Goal: Task Accomplishment & Management: Manage account settings

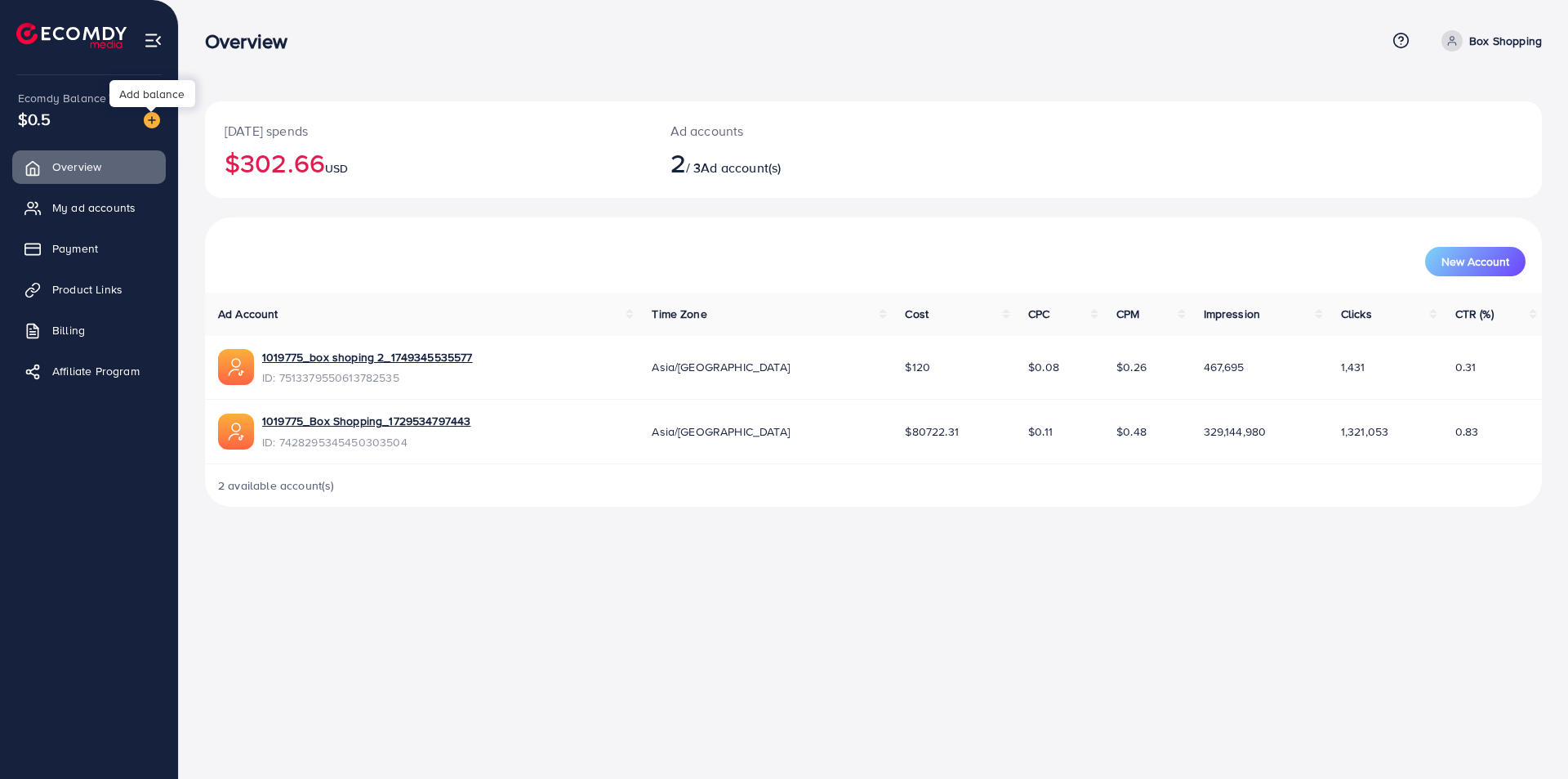
click at [153, 120] on img at bounding box center [152, 120] width 16 height 16
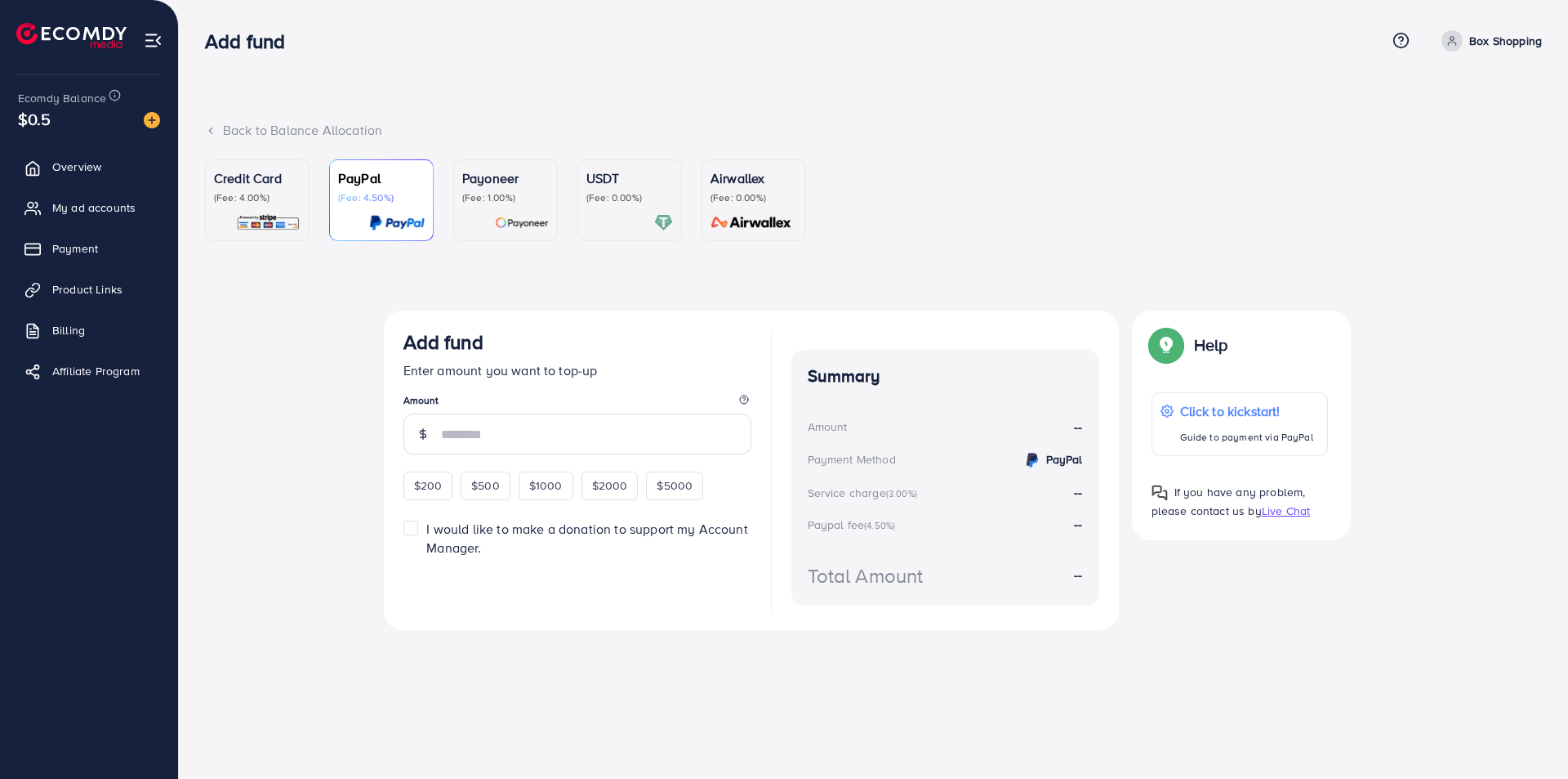
click at [252, 205] on div "Credit Card (Fee: 4.00%)" at bounding box center [257, 200] width 87 height 63
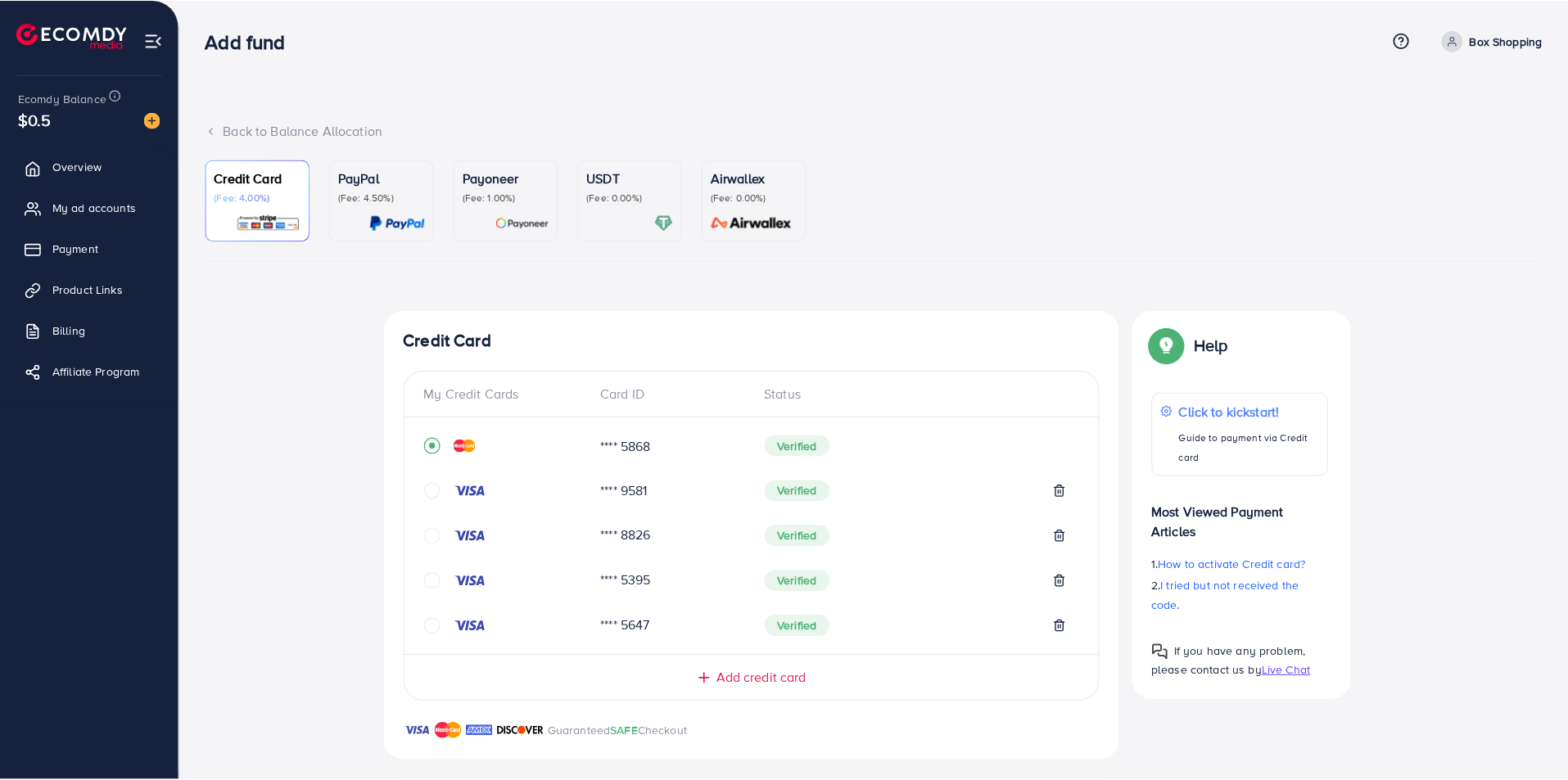
scroll to position [385, 0]
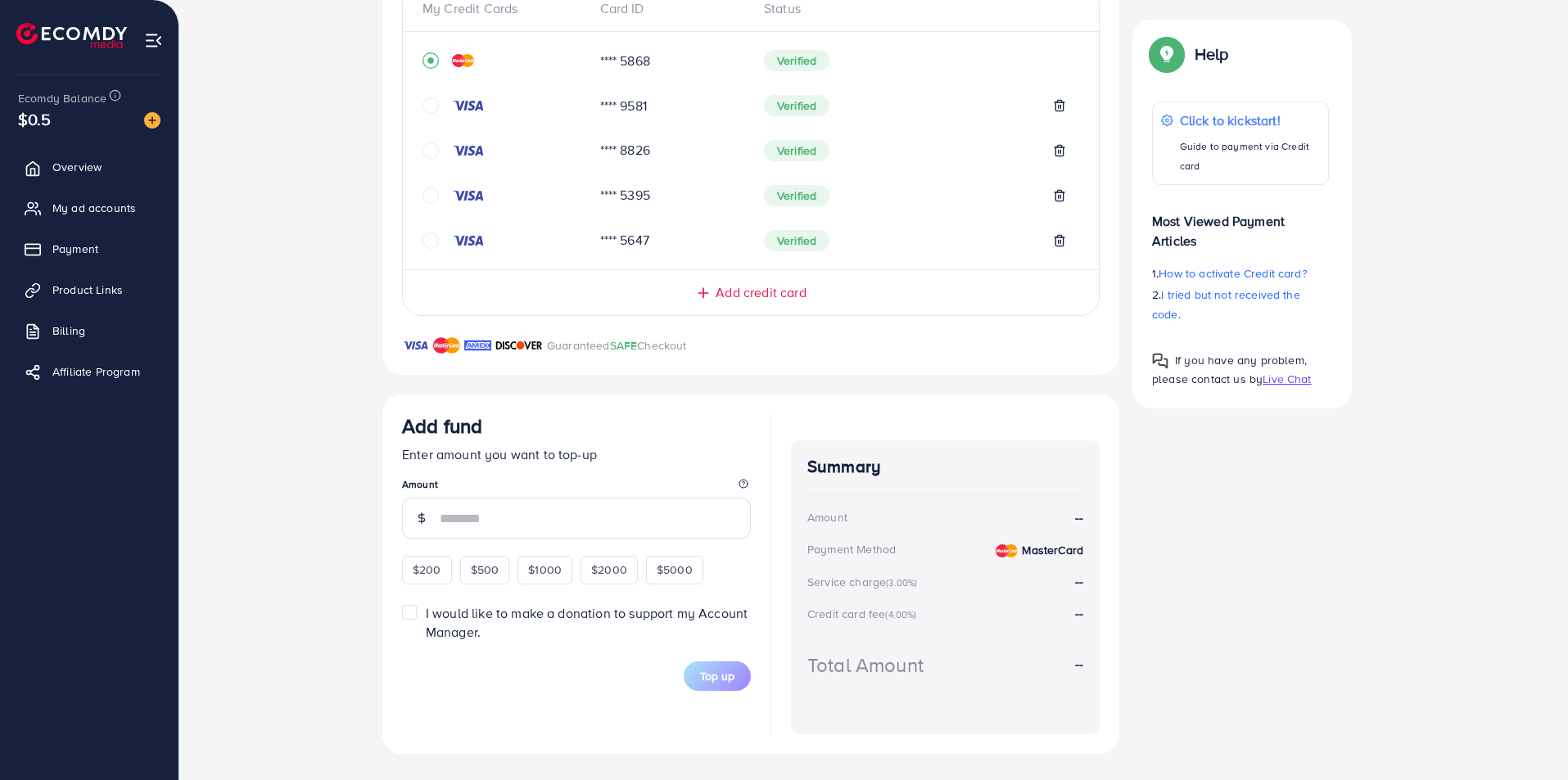
click at [534, 505] on input "number" at bounding box center [594, 517] width 311 height 41
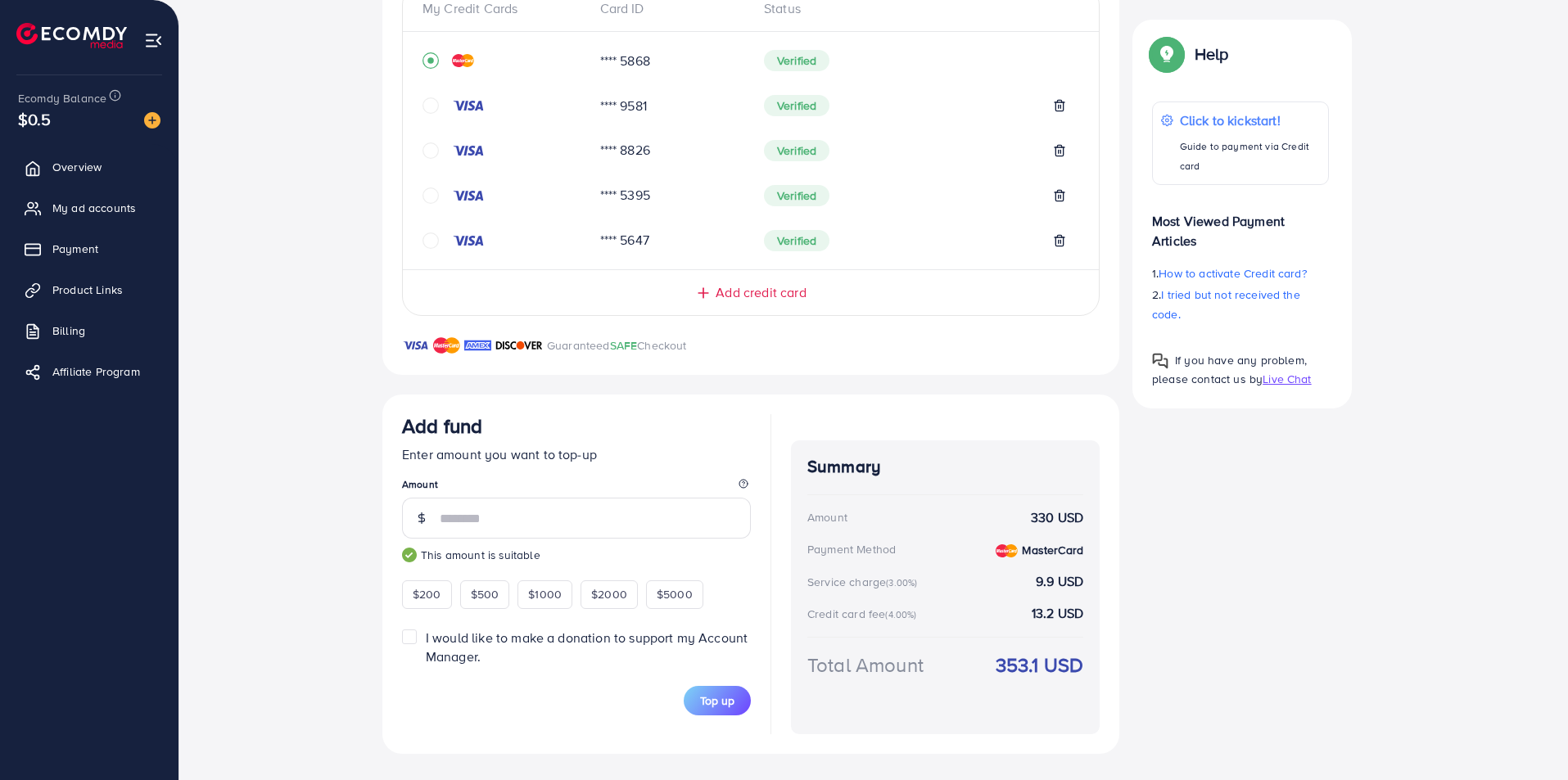
type input "***"
click at [725, 705] on span "Top up" at bounding box center [717, 700] width 34 height 16
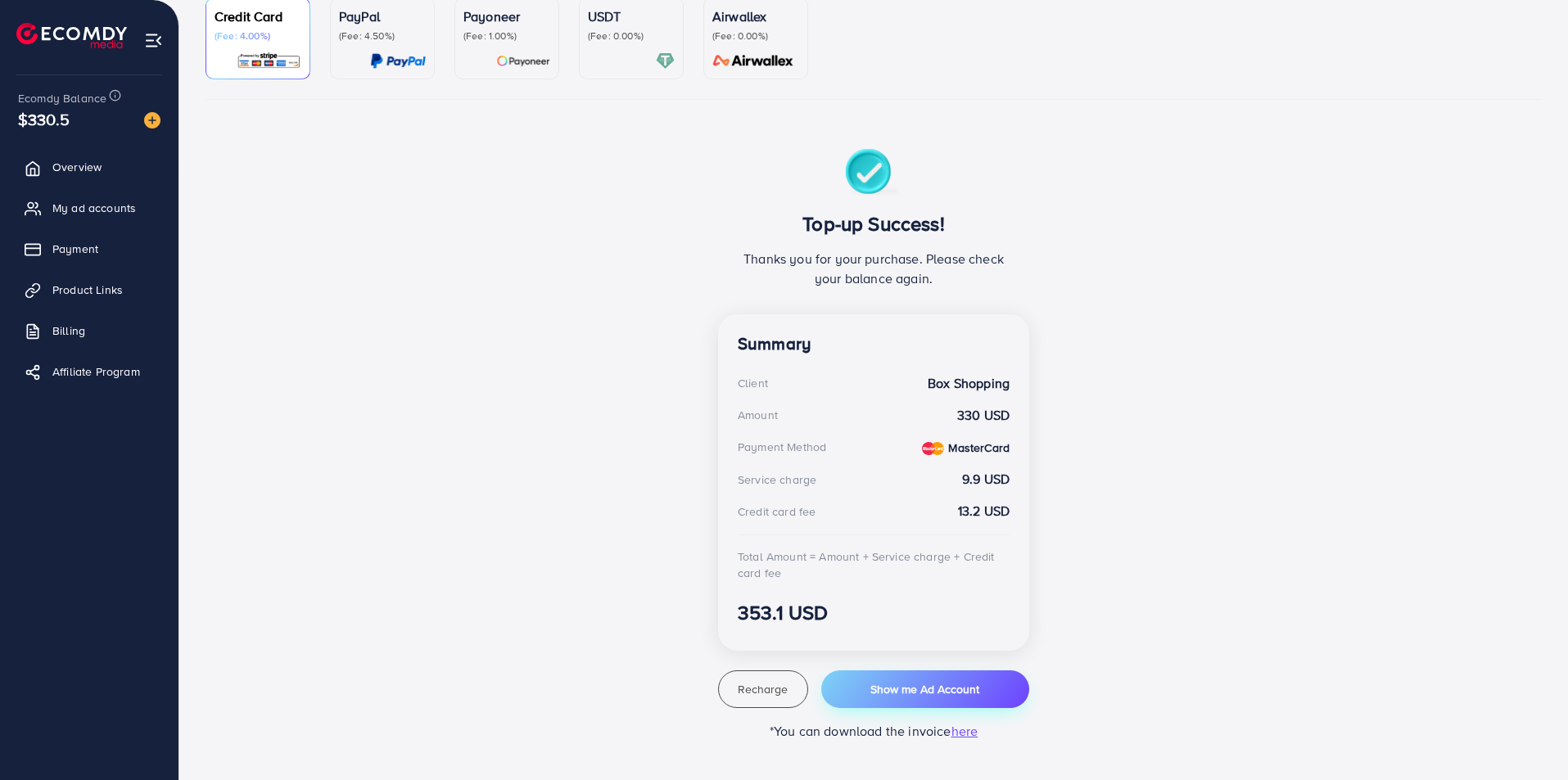
click at [917, 682] on span "Show me Ad Account" at bounding box center [925, 689] width 109 height 16
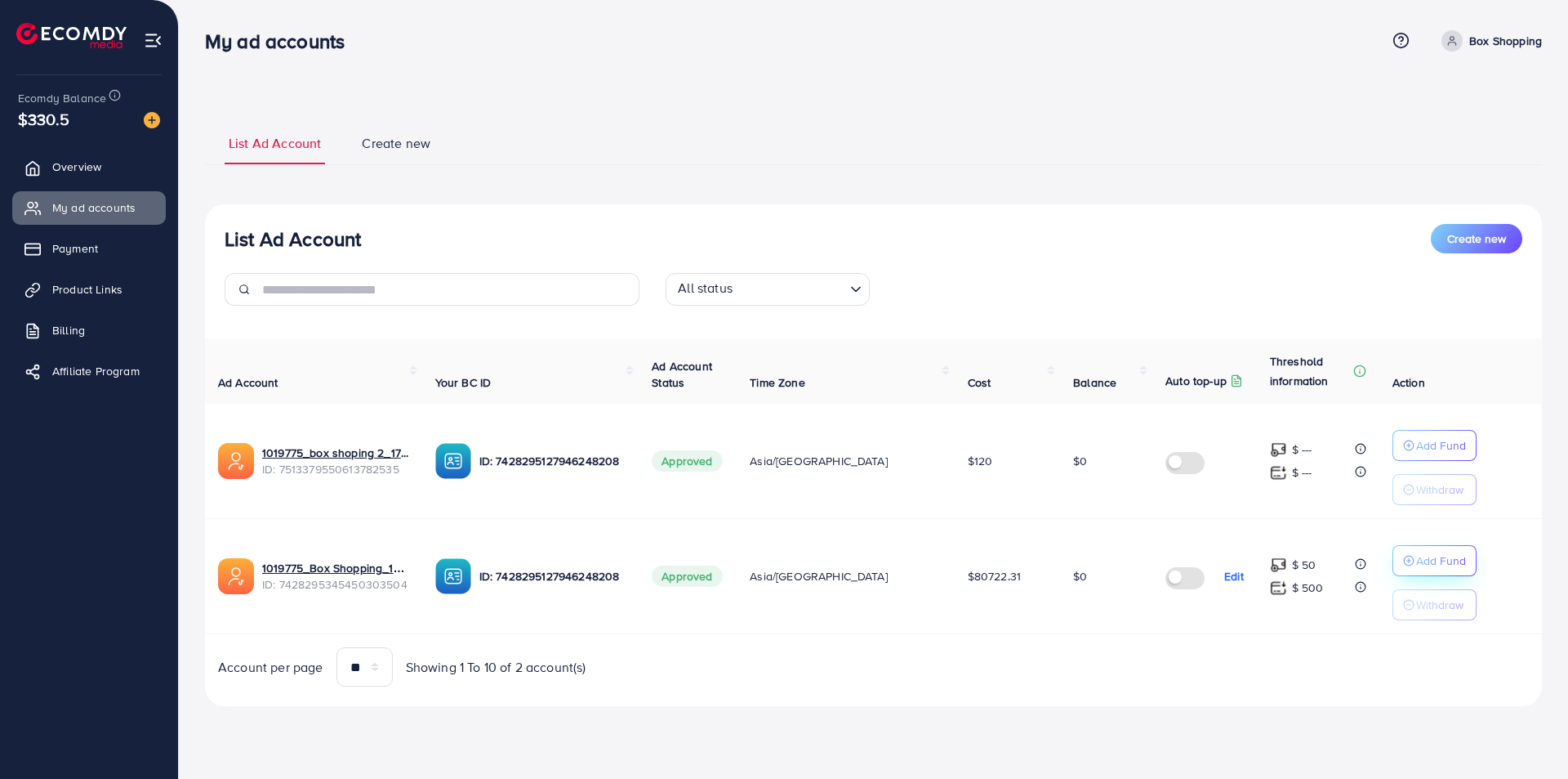
click at [1420, 559] on p "Add Fund" at bounding box center [1440, 561] width 50 height 20
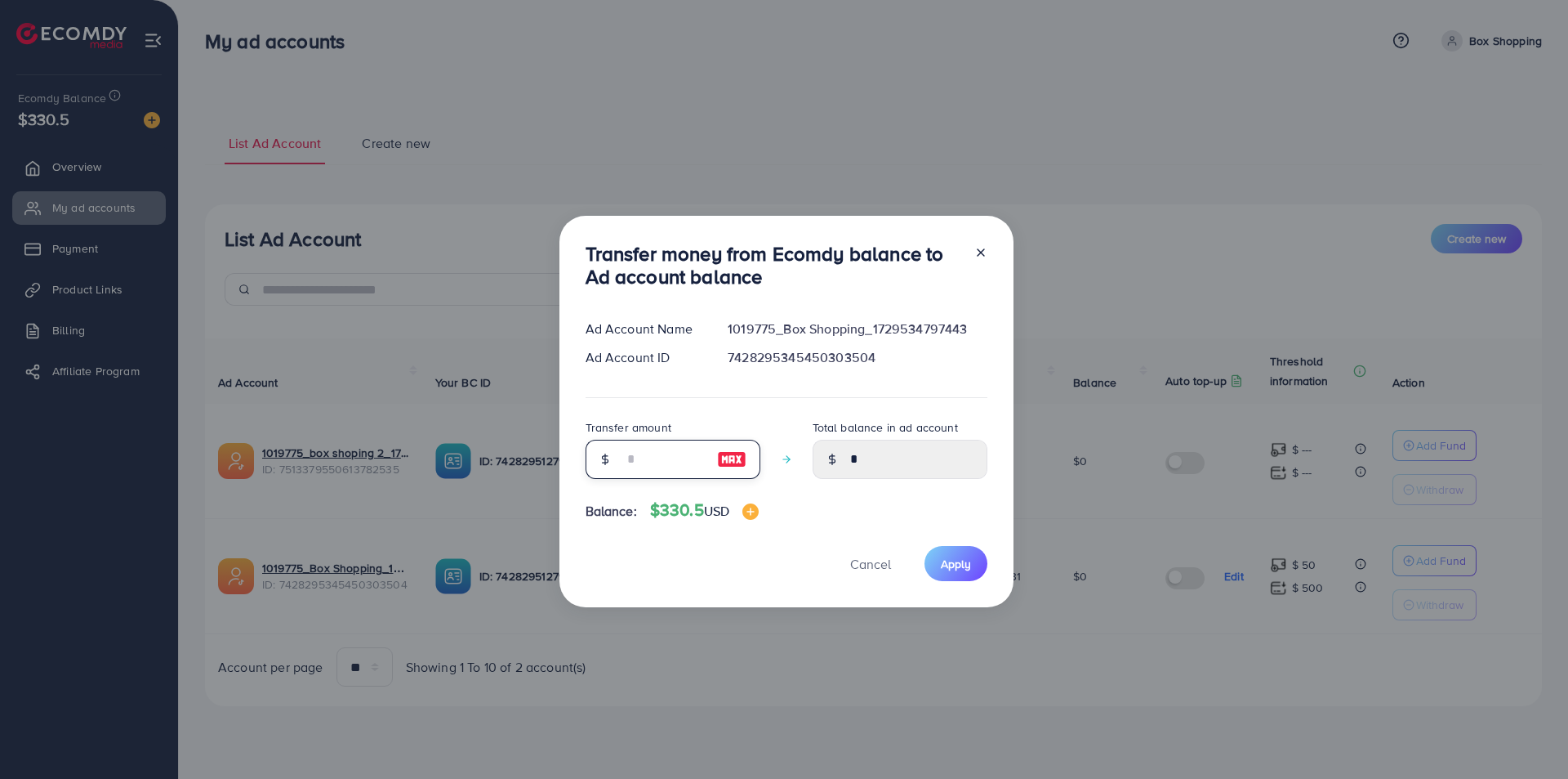
click at [640, 461] on input "number" at bounding box center [664, 458] width 81 height 39
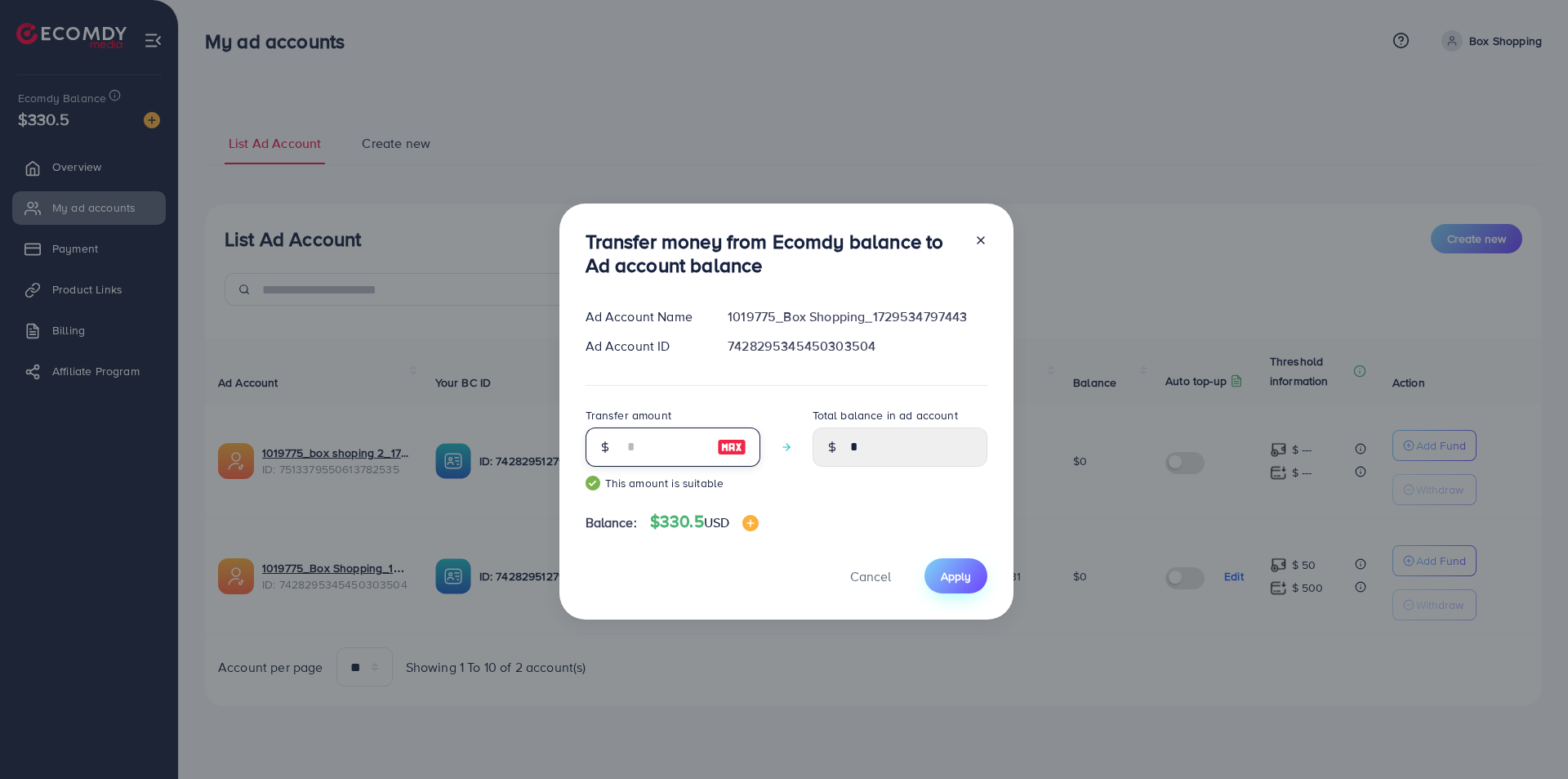
type input "***"
click at [957, 575] on span "Apply" at bounding box center [955, 576] width 30 height 16
